Goal: Task Accomplishment & Management: Manage account settings

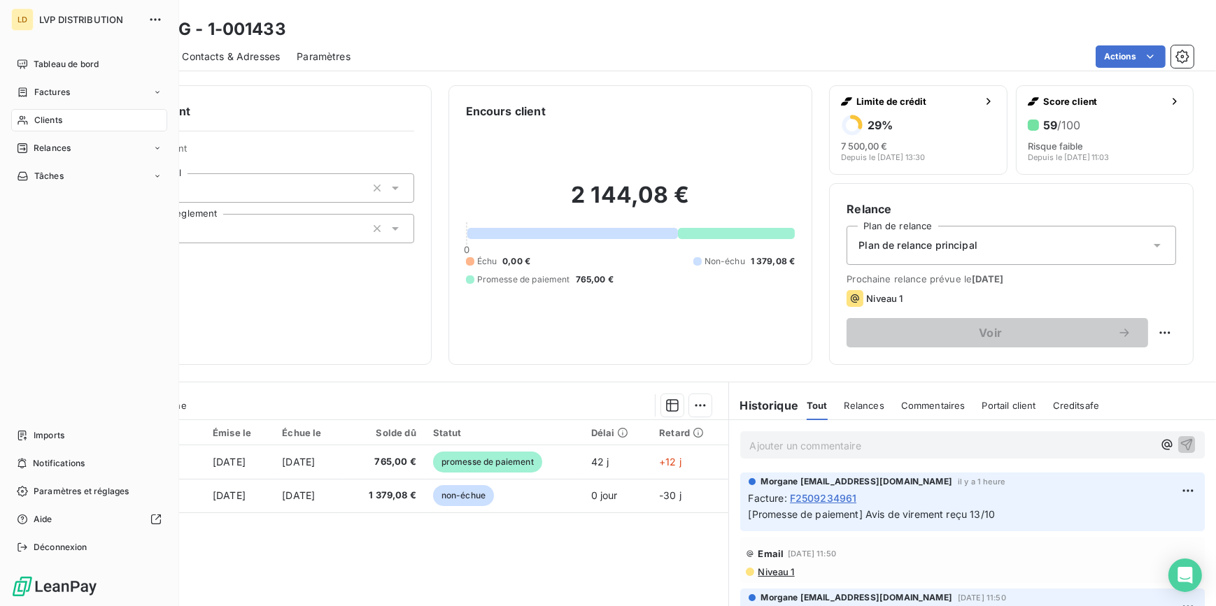
click at [39, 124] on span "Clients" at bounding box center [48, 120] width 28 height 13
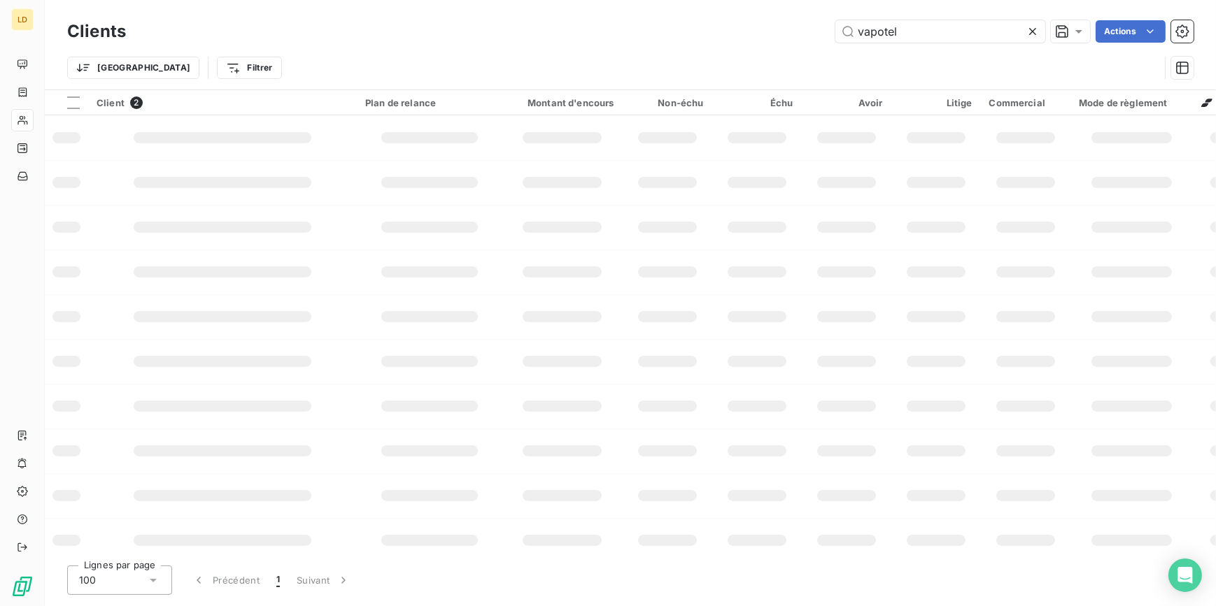
drag, startPoint x: 864, startPoint y: 36, endPoint x: 697, endPoint y: 31, distance: 167.2
click at [716, 31] on div "vapotel Actions" at bounding box center [668, 31] width 1050 height 22
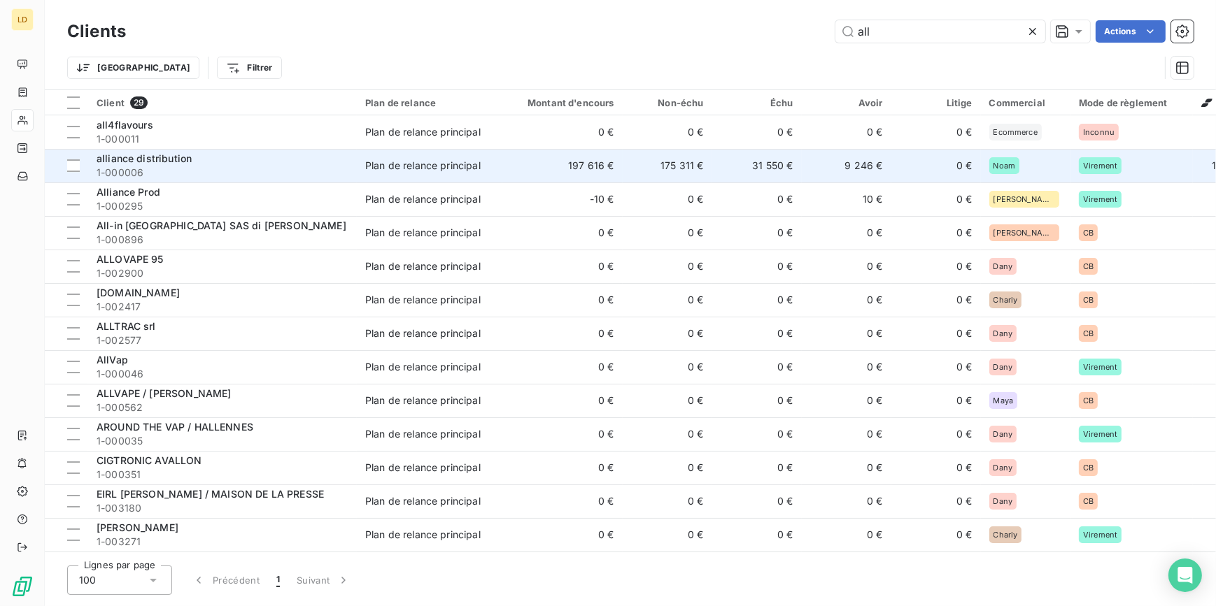
type input "all"
click at [188, 150] on td "alliance distribution 1-000006" at bounding box center [222, 166] width 269 height 34
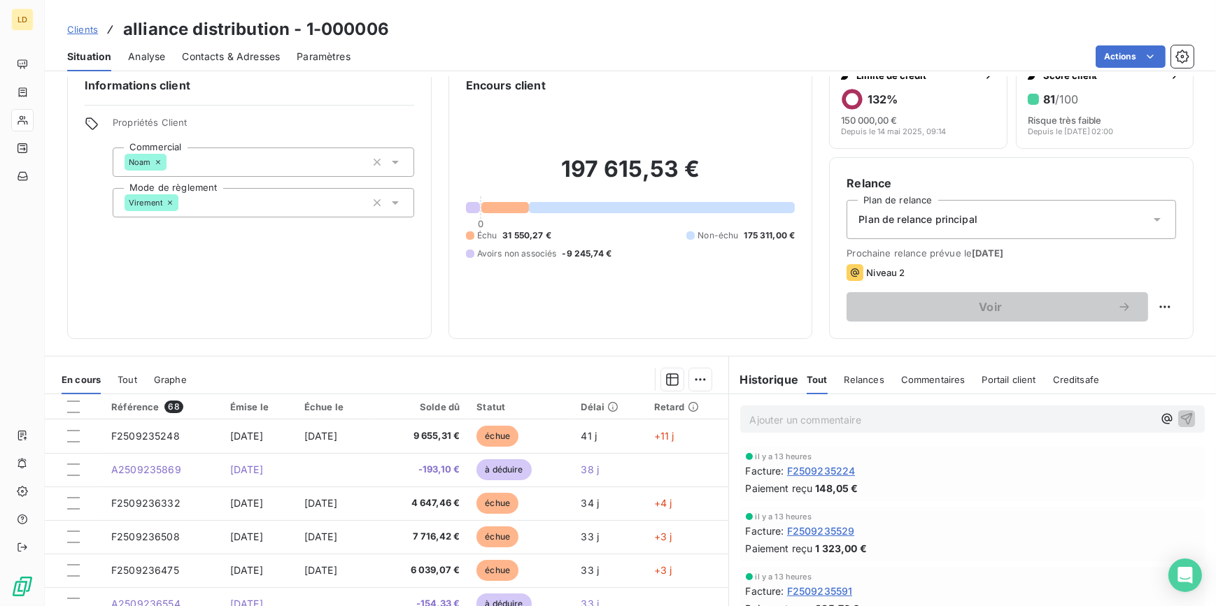
scroll to position [84, 0]
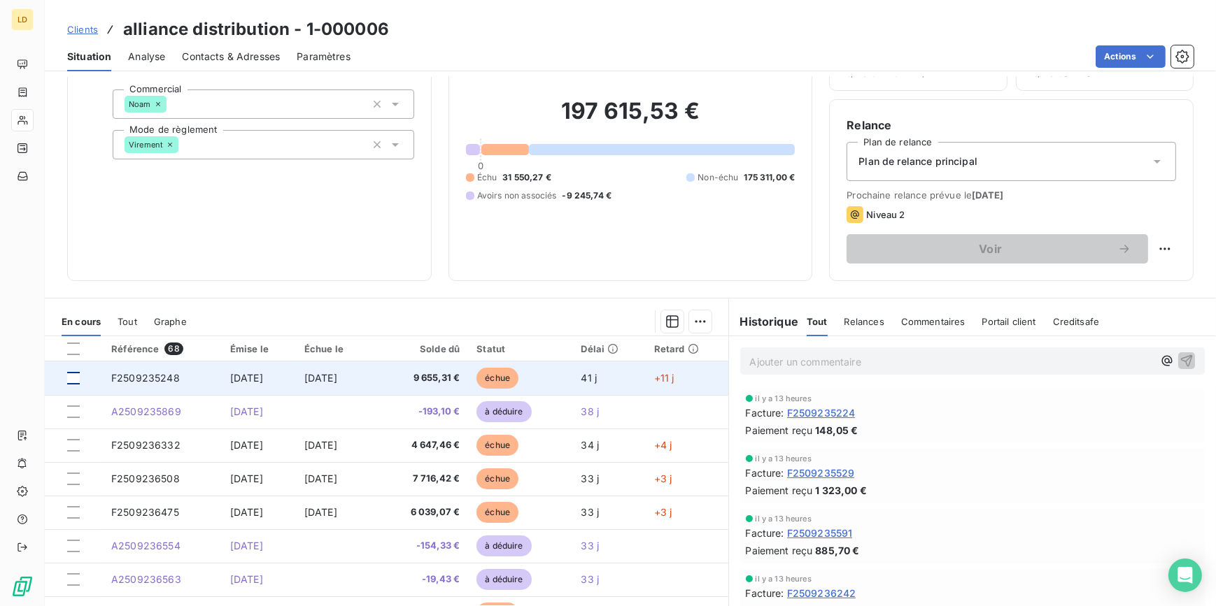
click at [71, 378] on div at bounding box center [73, 378] width 13 height 13
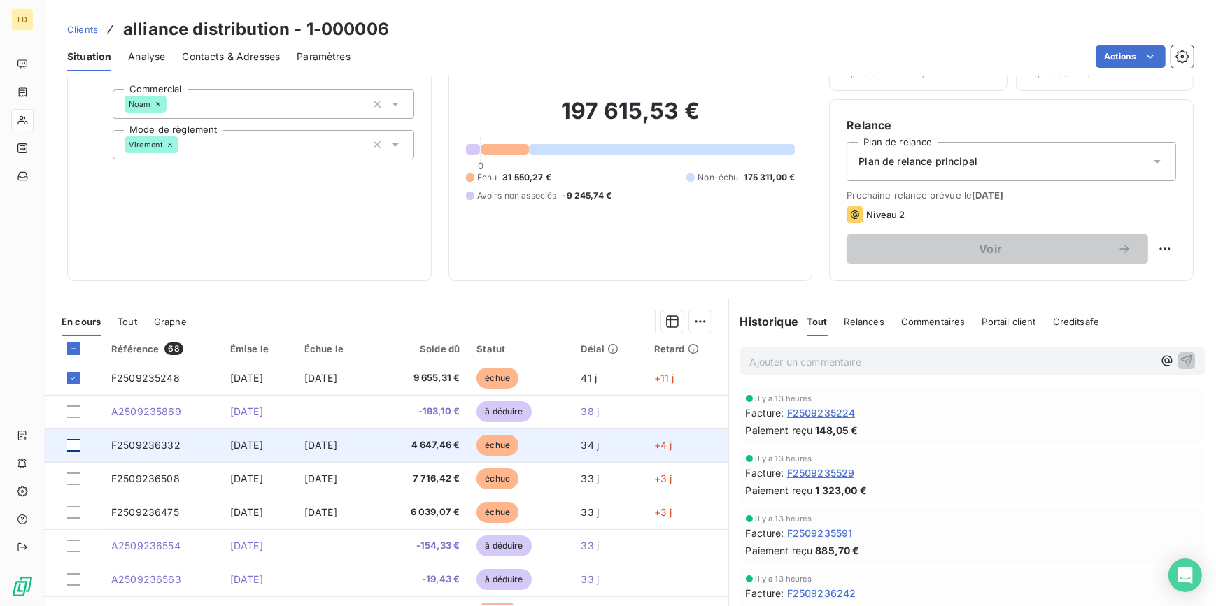
click at [75, 445] on div at bounding box center [73, 445] width 13 height 13
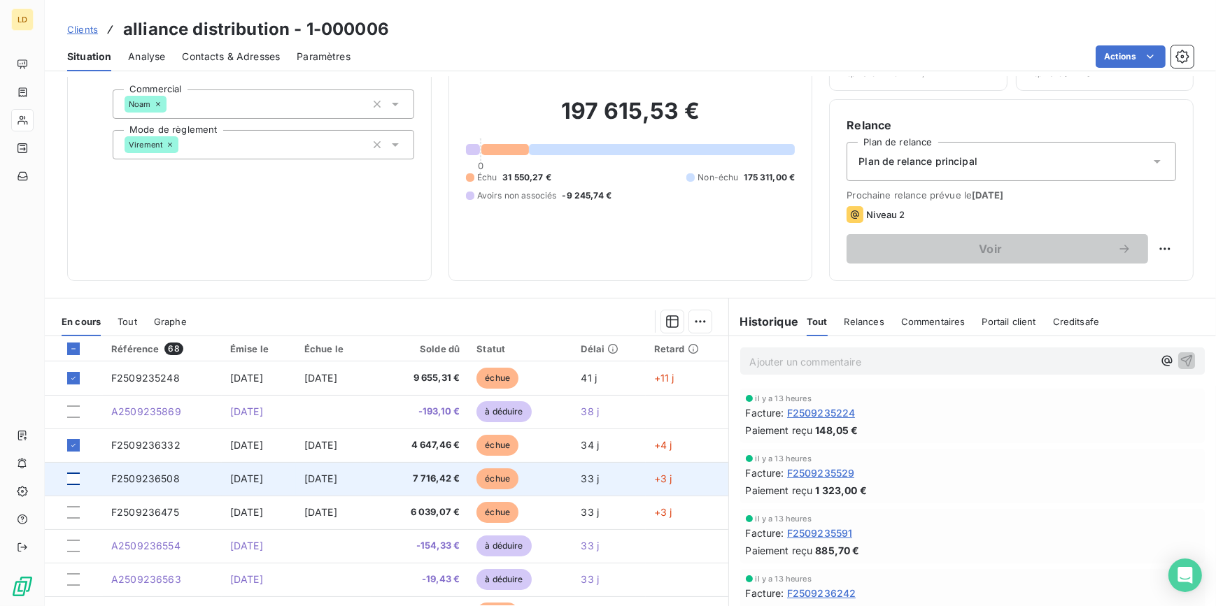
click at [71, 477] on div at bounding box center [73, 479] width 13 height 13
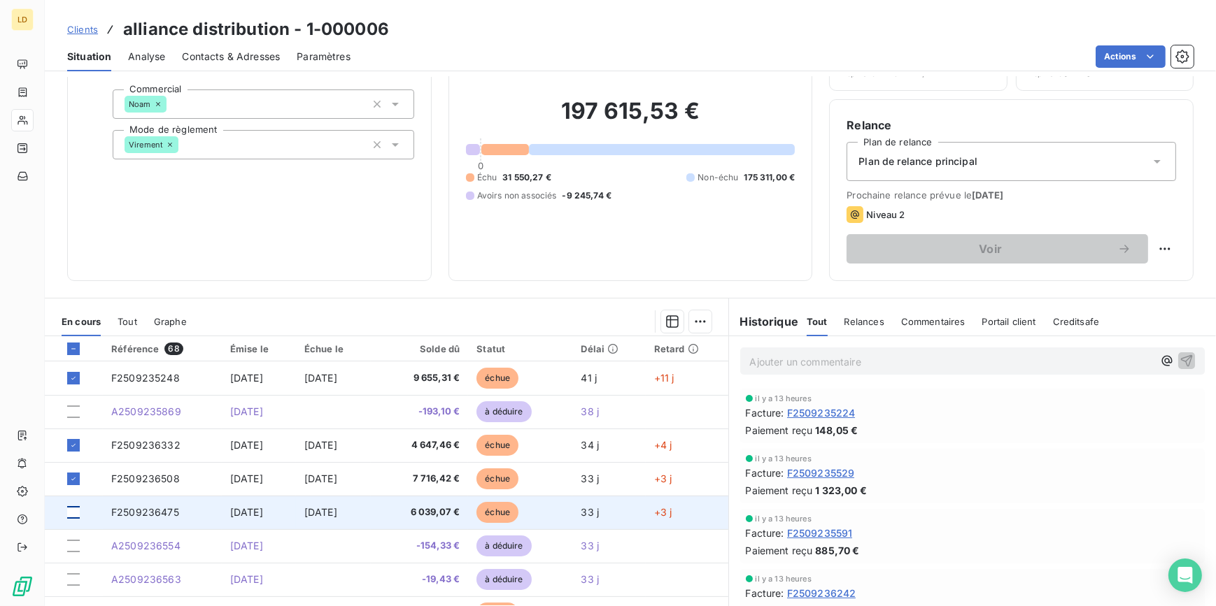
click at [76, 511] on div at bounding box center [73, 512] width 13 height 13
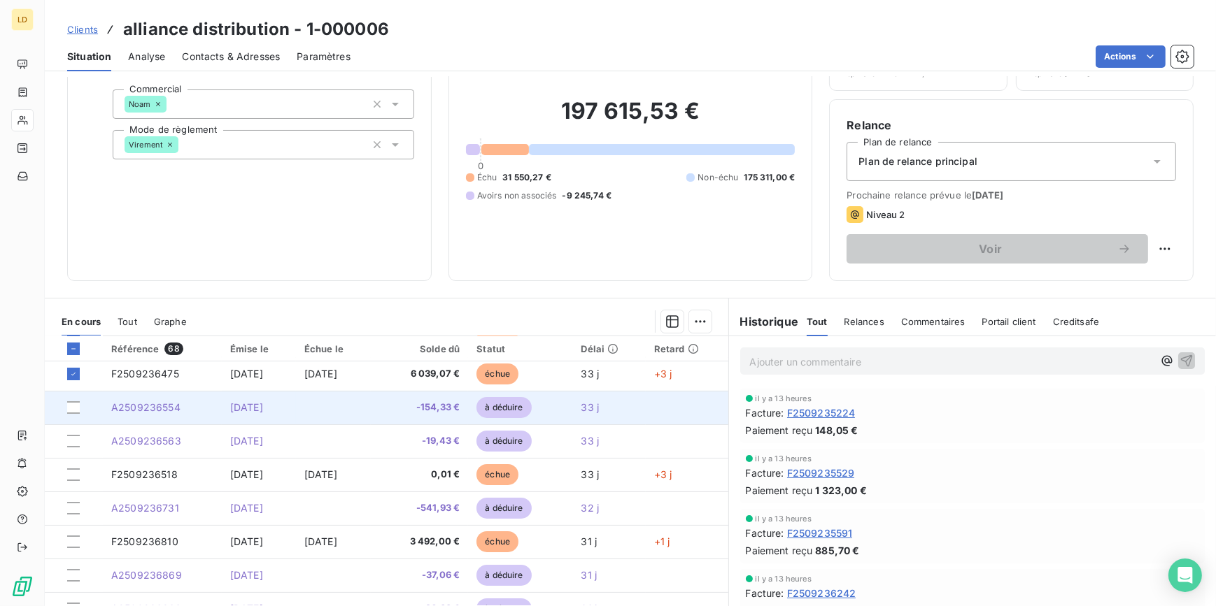
scroll to position [169, 0]
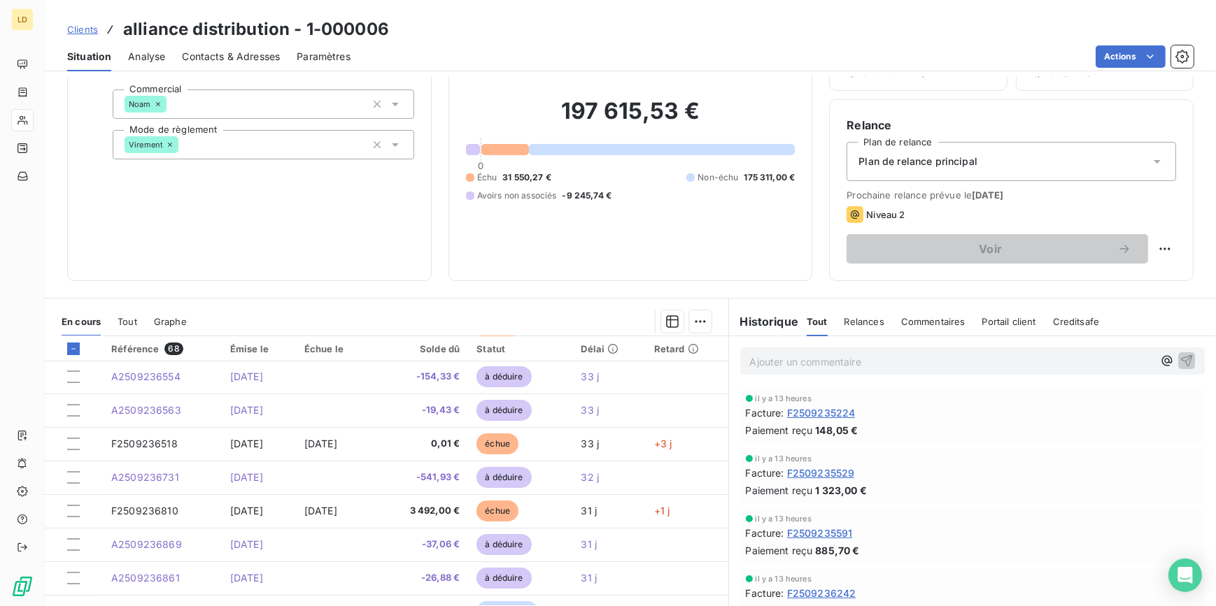
click at [706, 320] on div "En cours Tout Graphe" at bounding box center [386, 321] width 683 height 29
click at [690, 319] on html "LD Clients alliance distribution - 1-000006 Situation Analyse Contacts & Adress…" at bounding box center [608, 303] width 1216 height 606
click at [646, 380] on div "Ajouter une promesse de paiement (4 factures)" at bounding box center [571, 376] width 254 height 22
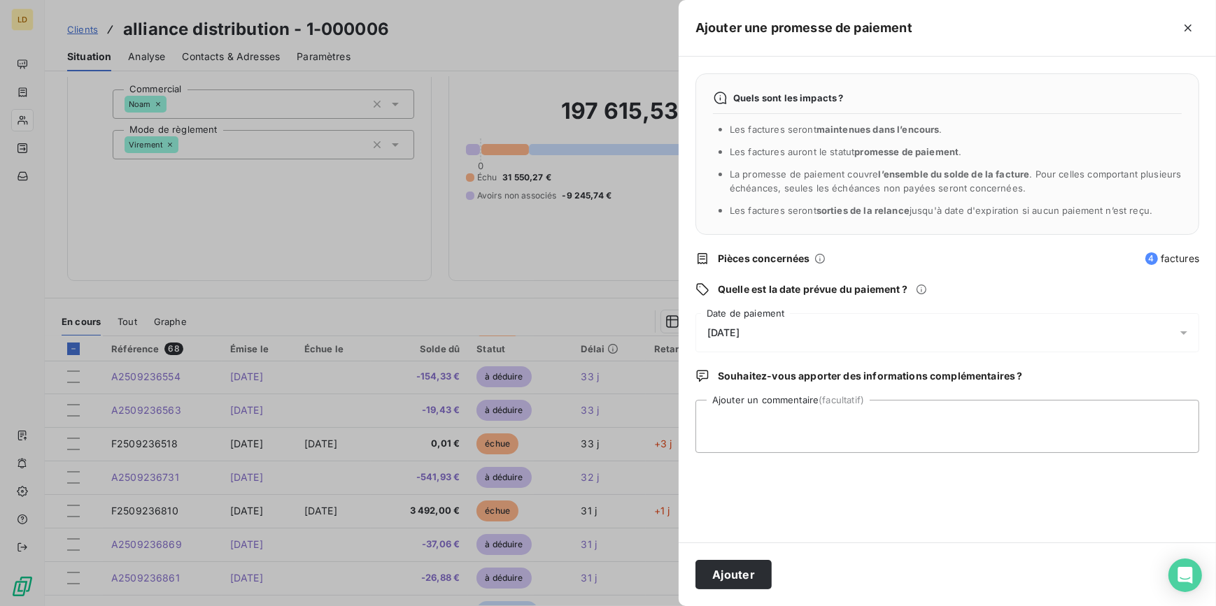
drag, startPoint x: 741, startPoint y: 333, endPoint x: 750, endPoint y: 314, distance: 21.0
click at [739, 332] on span "[DATE]" at bounding box center [723, 332] width 32 height 11
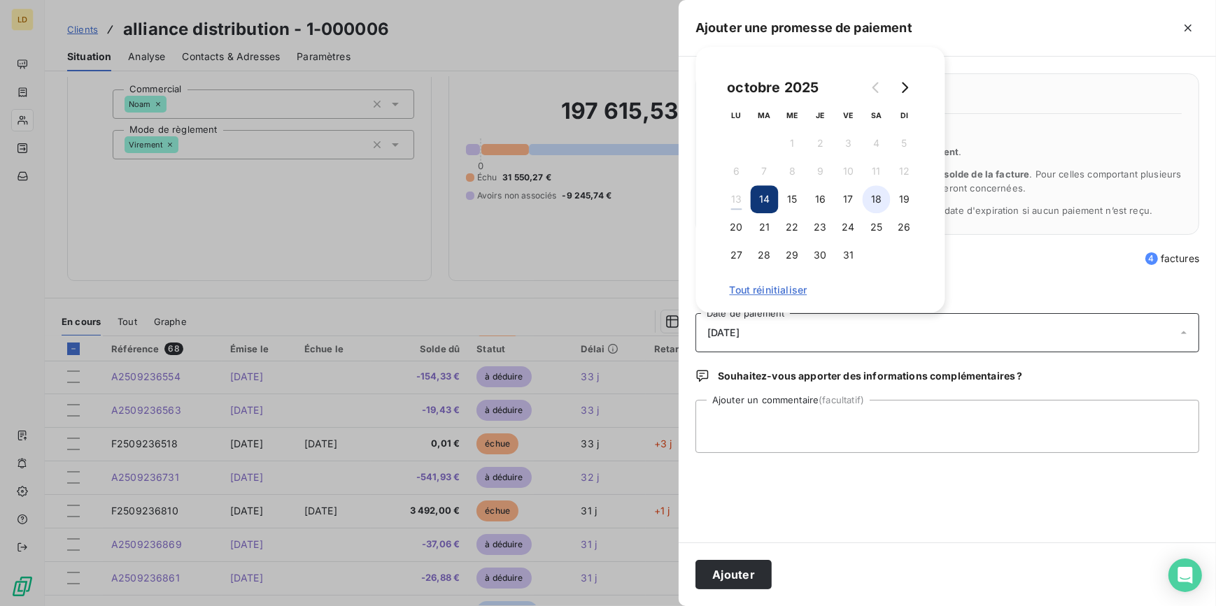
click at [876, 204] on button "18" at bounding box center [876, 199] width 28 height 28
click at [750, 434] on textarea "Ajouter un commentaire (facultatif)" at bounding box center [947, 426] width 504 height 53
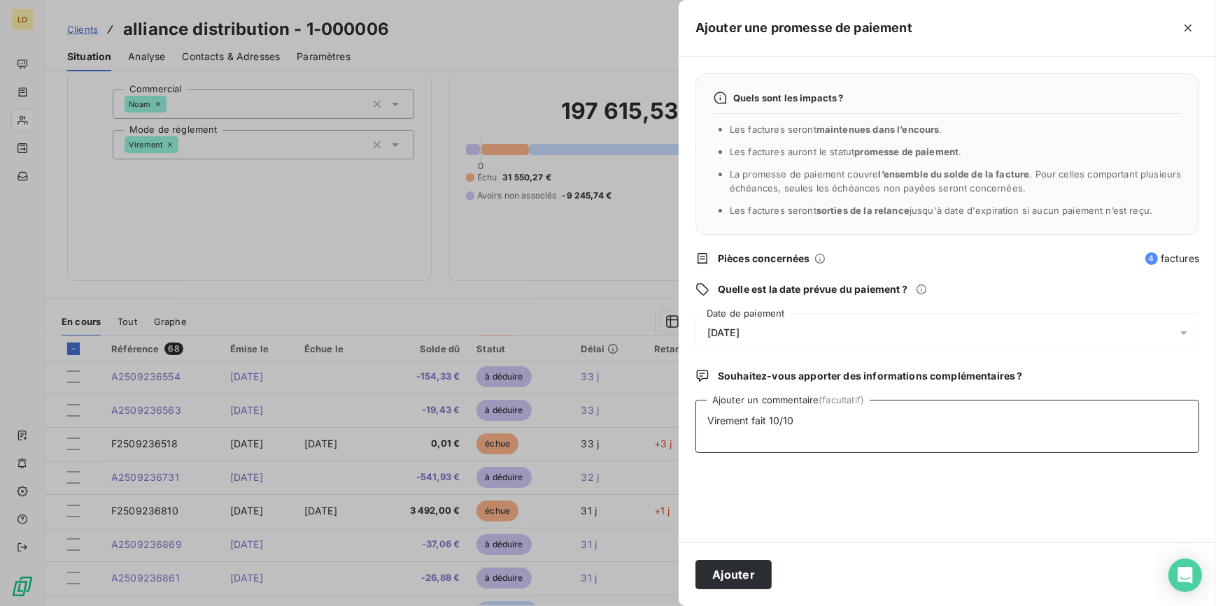
type textarea "Virement fait 10/10"
click at [739, 337] on span "[DATE]" at bounding box center [723, 332] width 32 height 11
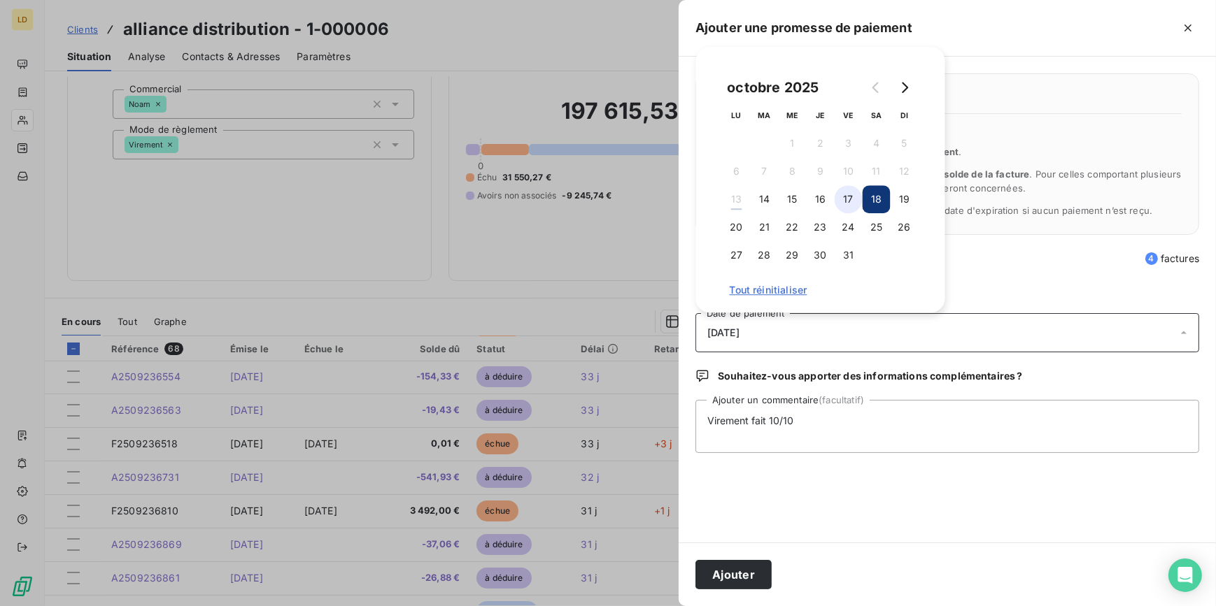
click at [841, 197] on button "17" at bounding box center [848, 199] width 28 height 28
click at [741, 564] on button "Ajouter" at bounding box center [733, 574] width 76 height 29
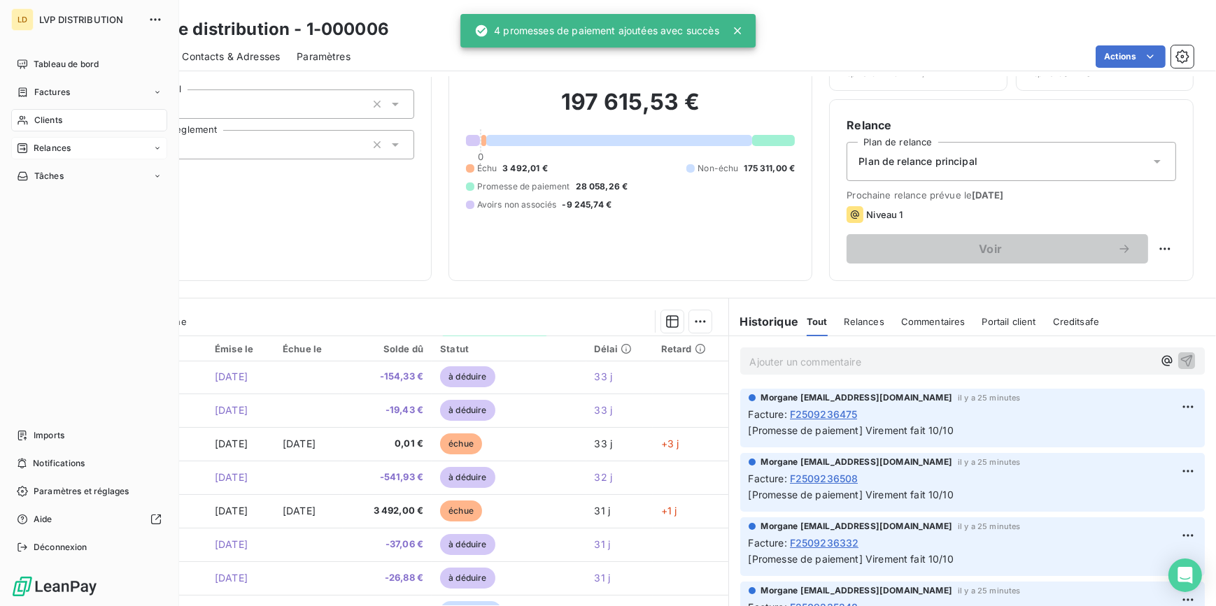
click at [31, 141] on div "Relances" at bounding box center [89, 148] width 156 height 22
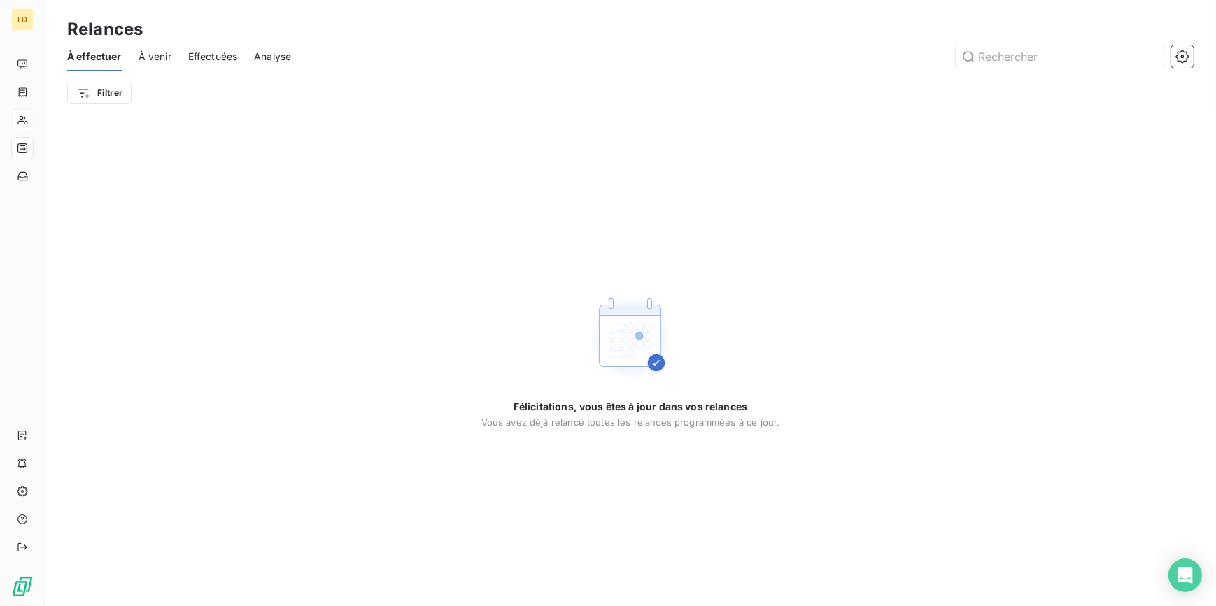
click at [164, 58] on span "À venir" at bounding box center [154, 57] width 33 height 14
